Goal: Task Accomplishment & Management: Manage account settings

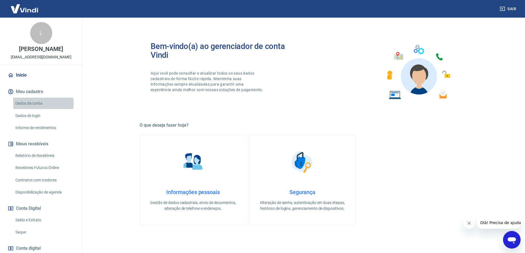
click at [39, 103] on link "Dados da conta" at bounding box center [44, 103] width 62 height 11
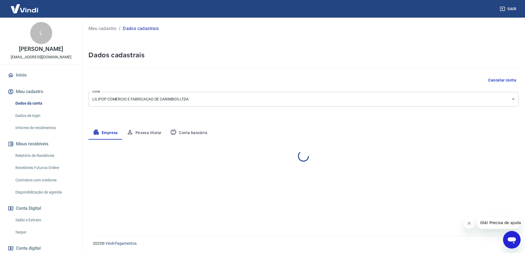
select select "SP"
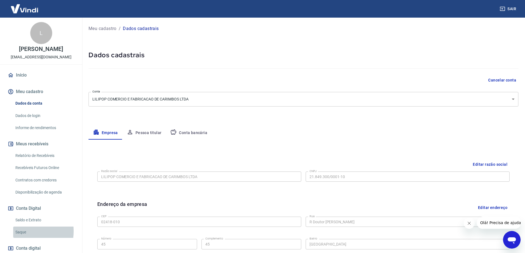
click at [25, 231] on link "Saque" at bounding box center [44, 231] width 62 height 11
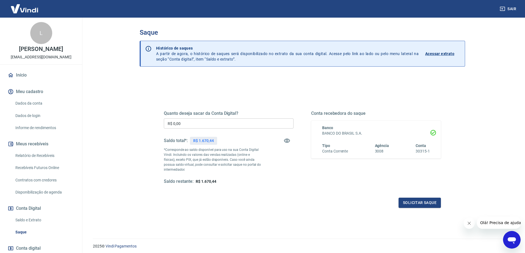
drag, startPoint x: 213, startPoint y: 123, endPoint x: 148, endPoint y: 125, distance: 65.0
click at [161, 126] on div "Quanto deseja sacar da Conta Digital? R$ 0,00 ​ Saldo total*: R$ 1.670,44 *Corr…" at bounding box center [302, 150] width 291 height 128
type input "R$ 1.670,00"
click at [440, 204] on button "Solicitar saque" at bounding box center [420, 203] width 42 height 10
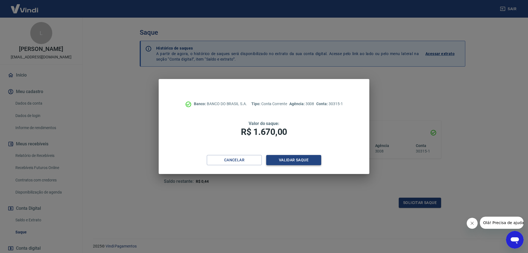
click at [314, 155] on div "Banco: BANCO DO BRASIL S.A. Tipo: Conta Corrente Agência: 3008 Conta: 30315-1 V…" at bounding box center [264, 117] width 210 height 76
click at [312, 162] on button "Validar saque" at bounding box center [293, 160] width 55 height 10
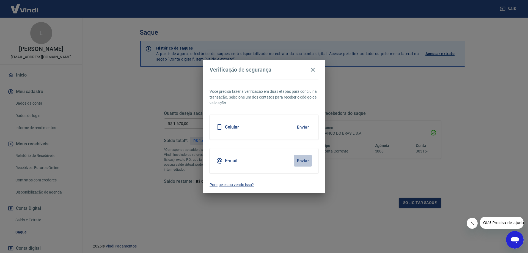
click at [306, 161] on button "Enviar" at bounding box center [303, 161] width 18 height 12
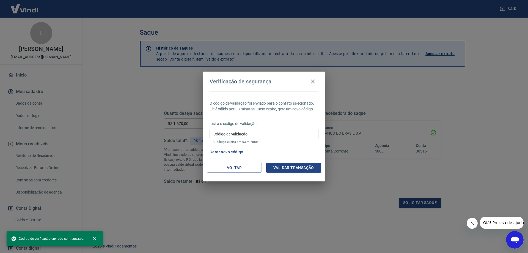
drag, startPoint x: 242, startPoint y: 136, endPoint x: 252, endPoint y: 137, distance: 10.0
click at [242, 135] on input "Código de validação" at bounding box center [264, 134] width 109 height 10
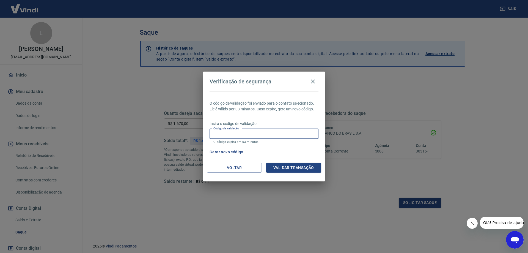
paste input "438138"
type input "438138"
click at [307, 167] on button "Validar transação" at bounding box center [293, 168] width 55 height 10
